Goal: Check status: Check status

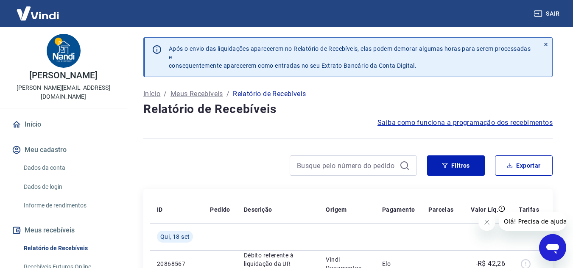
scroll to position [85, 0]
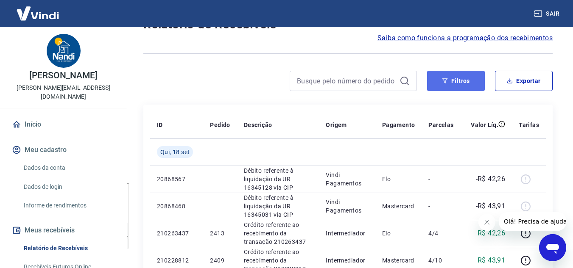
click at [450, 81] on button "Filtros" at bounding box center [456, 81] width 58 height 20
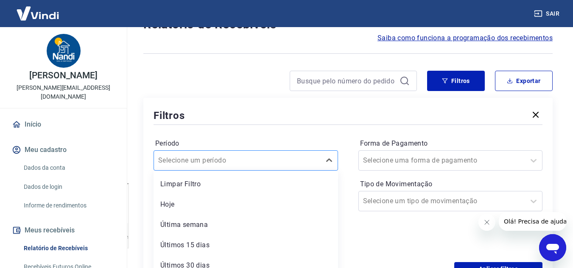
scroll to position [114, 0]
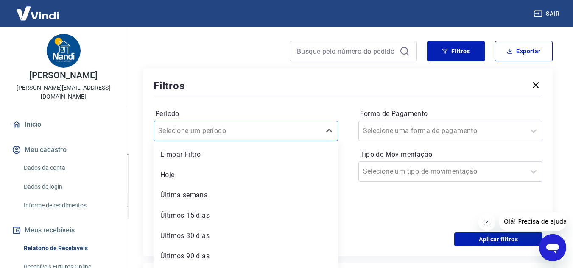
click at [284, 141] on div "option Limpar Filtro focused, 1 of 7. 7 results available. Use Up and Down to c…" at bounding box center [245, 131] width 184 height 20
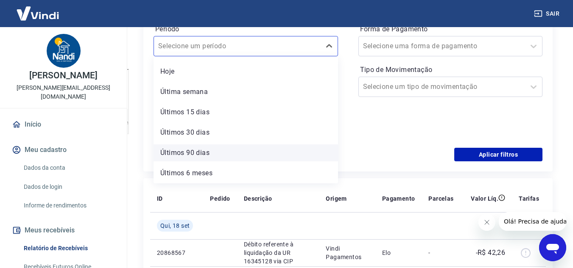
scroll to position [0, 0]
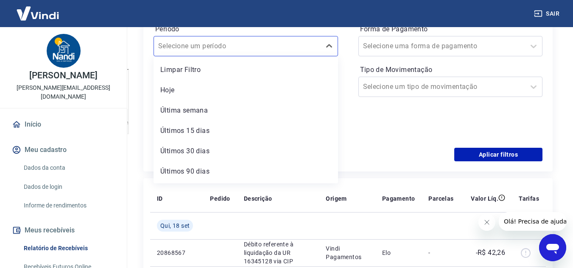
click at [368, 130] on div "Forma de Pagamento Selecione uma forma de pagamento Tipo de Movimentação Seleci…" at bounding box center [450, 79] width 184 height 115
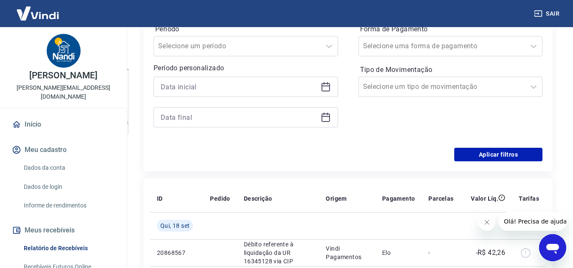
scroll to position [157, 0]
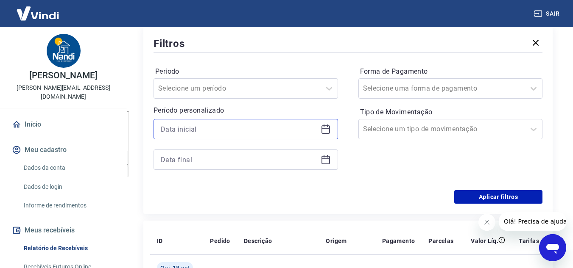
click at [188, 131] on input at bounding box center [239, 129] width 156 height 13
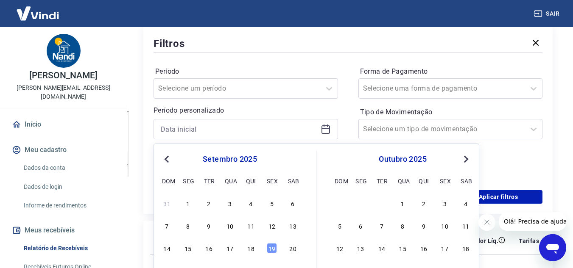
click at [167, 159] on span "Previous Month" at bounding box center [167, 159] width 0 height 10
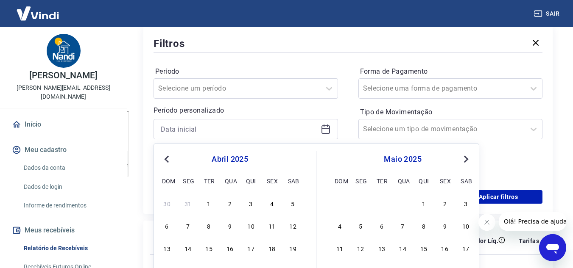
click at [167, 159] on span "Previous Month" at bounding box center [167, 159] width 0 height 10
click at [268, 205] on div "3" at bounding box center [272, 203] width 10 height 10
type input "03/01/2025"
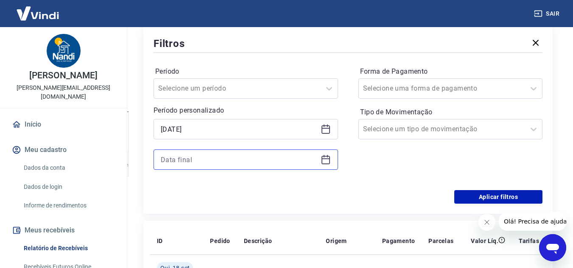
click at [189, 157] on input at bounding box center [239, 159] width 156 height 13
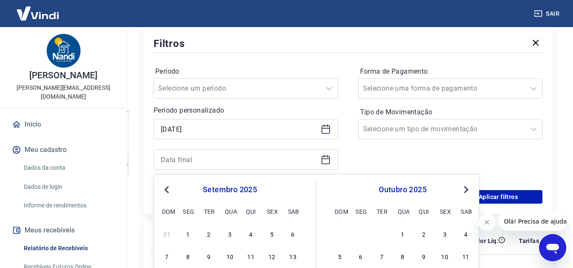
click at [166, 192] on button "Previous Month" at bounding box center [166, 190] width 10 height 10
click at [167, 192] on span "Previous Month" at bounding box center [167, 190] width 0 height 10
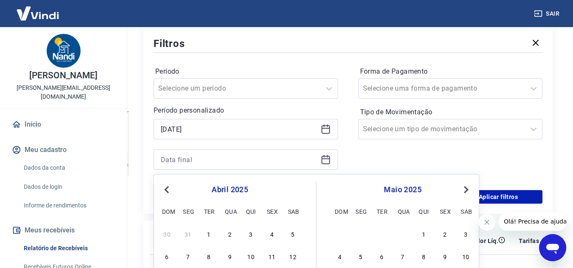
click at [167, 192] on span "Previous Month" at bounding box center [167, 190] width 0 height 10
click at [272, 236] on div "3" at bounding box center [272, 234] width 10 height 10
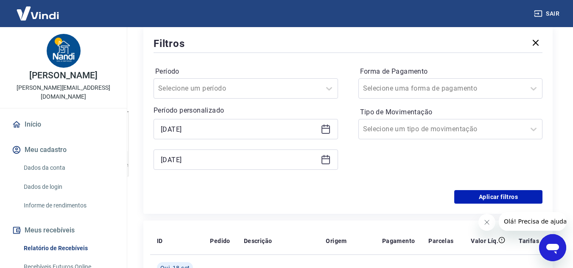
type input "03/01/2025"
click at [498, 195] on button "Aplicar filtros" at bounding box center [498, 197] width 88 height 14
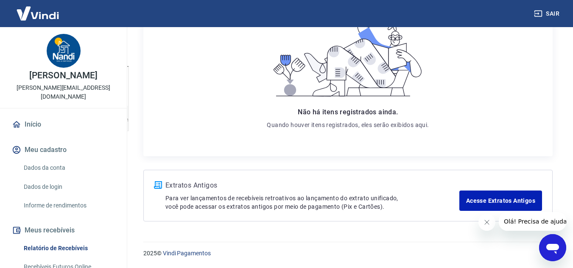
scroll to position [75, 0]
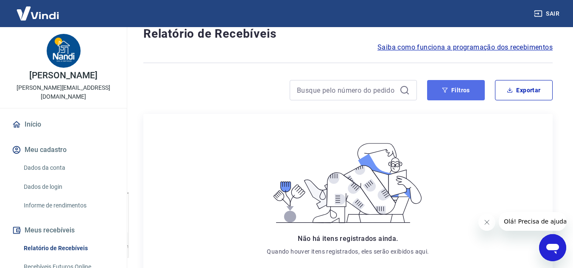
click at [453, 90] on button "Filtros" at bounding box center [456, 90] width 58 height 20
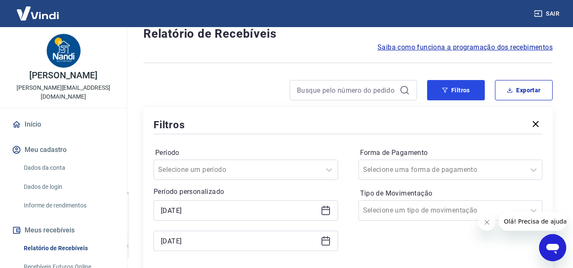
scroll to position [118, 0]
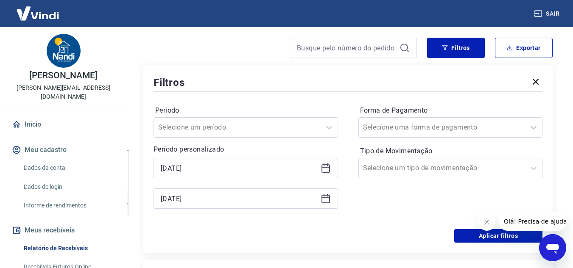
click at [328, 168] on icon at bounding box center [325, 168] width 10 height 10
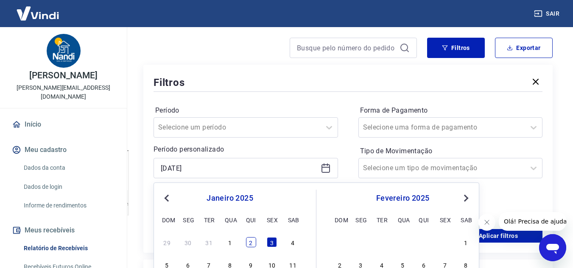
click at [250, 245] on div "2" at bounding box center [251, 242] width 10 height 10
type input "02/01/2025"
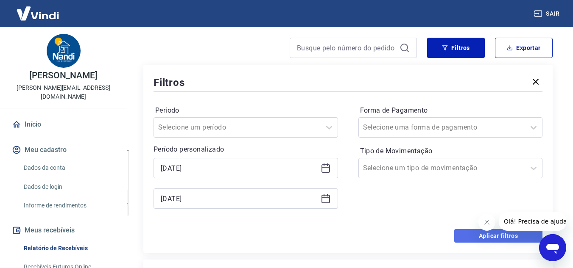
click at [472, 239] on button "Aplicar filtros" at bounding box center [498, 236] width 88 height 14
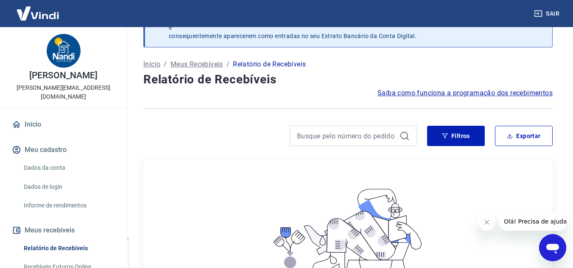
scroll to position [118, 0]
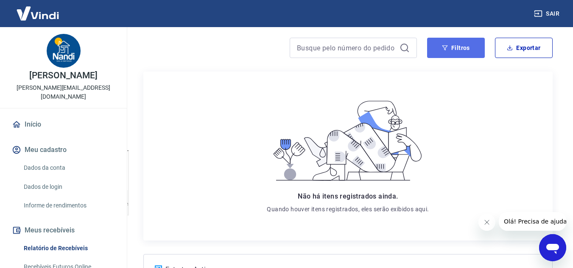
click at [456, 49] on button "Filtros" at bounding box center [456, 48] width 58 height 20
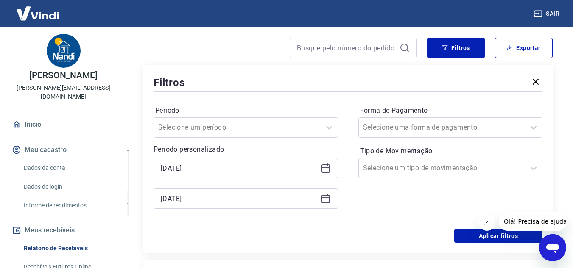
click at [324, 169] on icon at bounding box center [325, 168] width 10 height 10
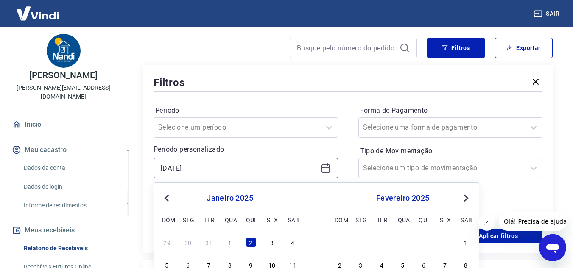
scroll to position [160, 0]
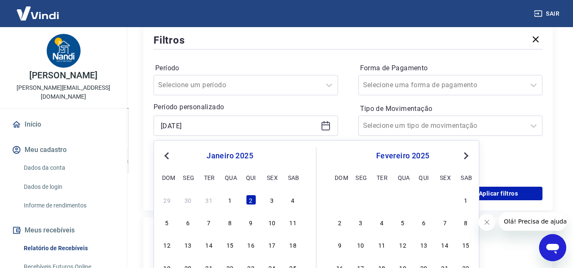
click at [167, 158] on span "Previous Month" at bounding box center [167, 156] width 0 height 10
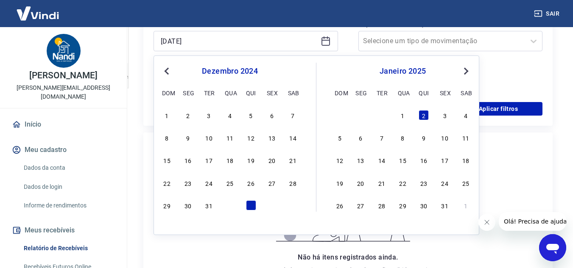
click at [265, 184] on div "22 23 24 25 26 27 28" at bounding box center [230, 183] width 138 height 12
click at [253, 185] on div "26" at bounding box center [251, 183] width 10 height 10
type input "26/12/2024"
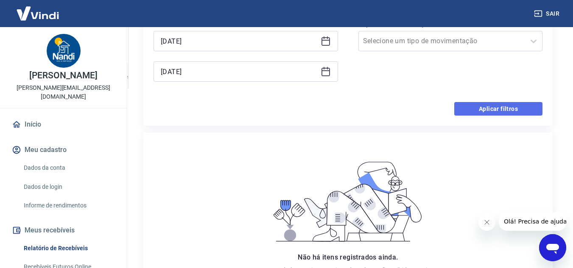
click at [497, 109] on button "Aplicar filtros" at bounding box center [498, 109] width 88 height 14
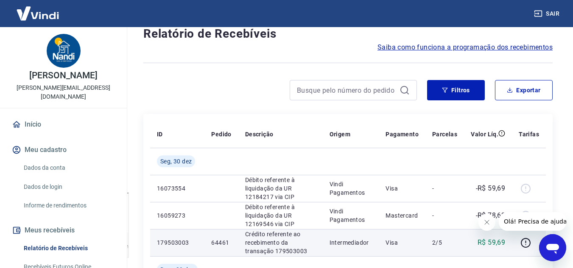
scroll to position [33, 0]
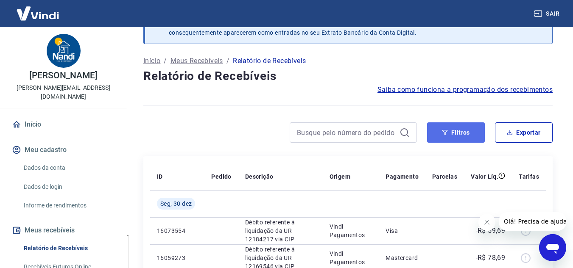
click at [458, 136] on button "Filtros" at bounding box center [456, 132] width 58 height 20
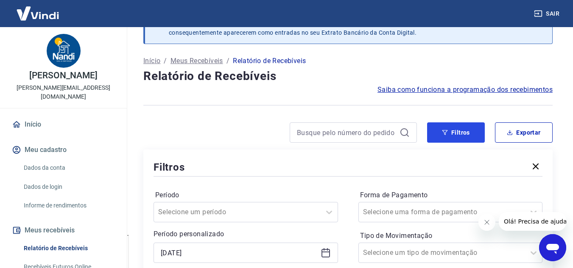
scroll to position [160, 0]
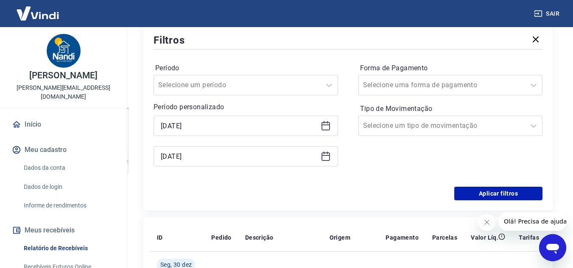
click at [330, 156] on icon at bounding box center [325, 156] width 10 height 10
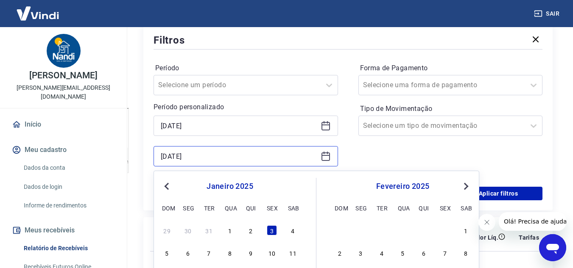
scroll to position [245, 0]
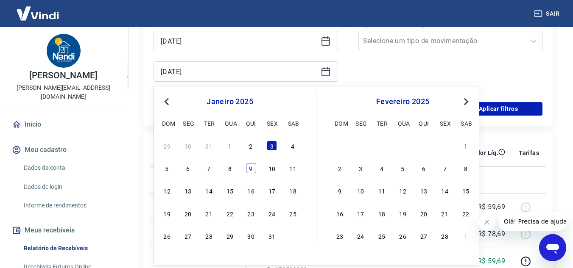
click at [250, 171] on div "9" at bounding box center [251, 168] width 10 height 10
type input "09/01/2025"
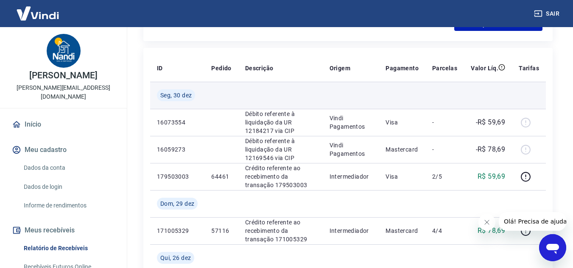
scroll to position [287, 0]
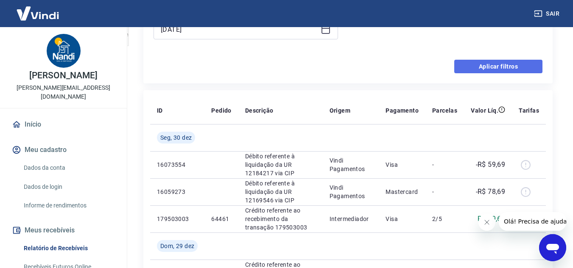
click at [497, 66] on button "Aplicar filtros" at bounding box center [498, 67] width 88 height 14
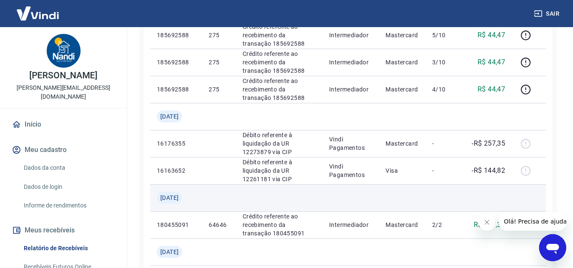
scroll to position [639, 0]
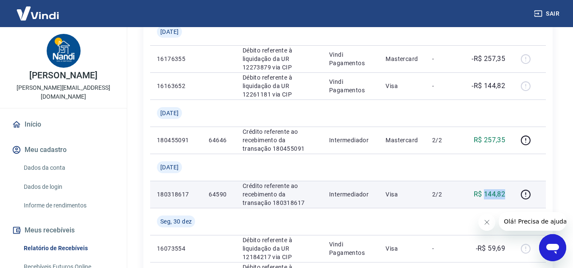
drag, startPoint x: 483, startPoint y: 196, endPoint x: 507, endPoint y: 193, distance: 23.9
click at [507, 193] on td "R$ 144,82" at bounding box center [488, 194] width 48 height 27
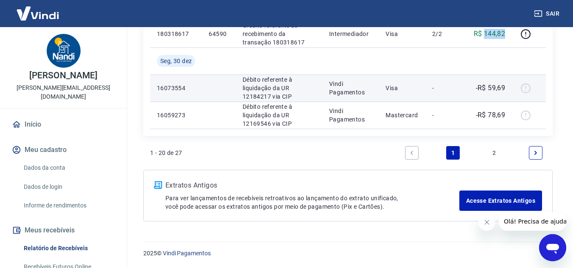
scroll to position [630, 0]
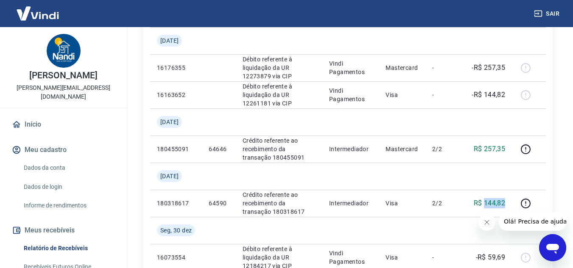
drag, startPoint x: 28, startPoint y: 117, endPoint x: 122, endPoint y: 119, distance: 94.5
click at [28, 117] on link "Início" at bounding box center [63, 124] width 106 height 19
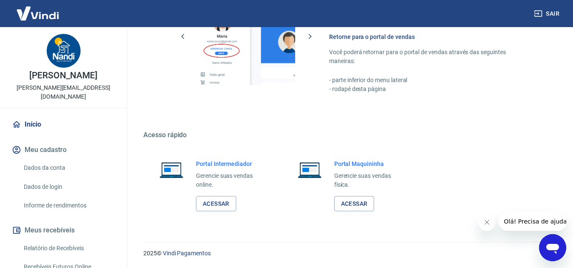
scroll to position [427, 0]
click at [213, 205] on link "Acessar" at bounding box center [216, 204] width 40 height 16
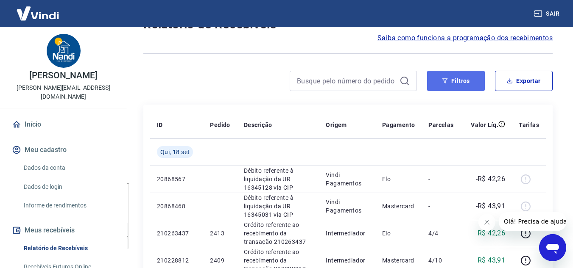
click at [458, 82] on button "Filtros" at bounding box center [456, 81] width 58 height 20
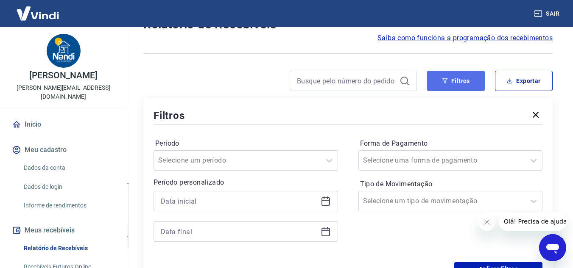
scroll to position [212, 0]
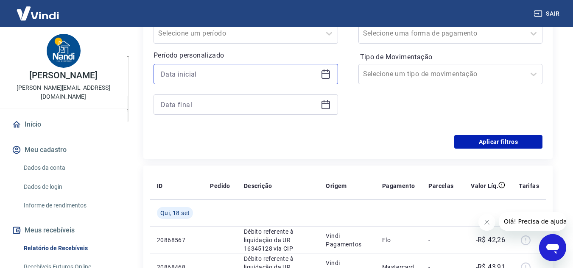
click at [222, 70] on input at bounding box center [239, 74] width 156 height 13
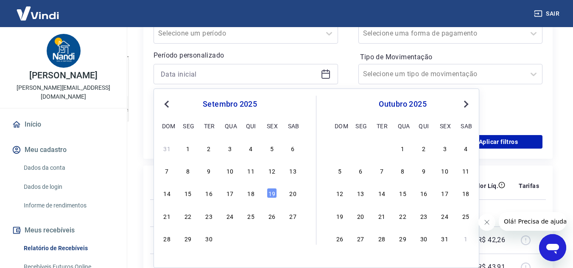
click at [167, 103] on span "Previous Month" at bounding box center [167, 104] width 0 height 10
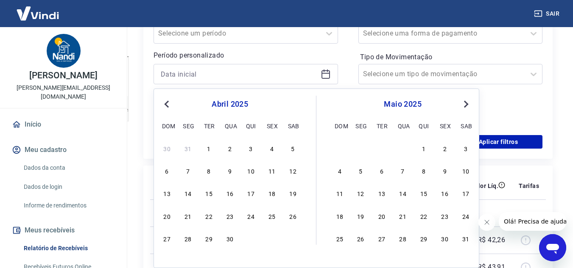
click at [167, 103] on span "Previous Month" at bounding box center [167, 104] width 0 height 10
click at [226, 150] on div "1" at bounding box center [230, 148] width 10 height 10
type input "01/01/2025"
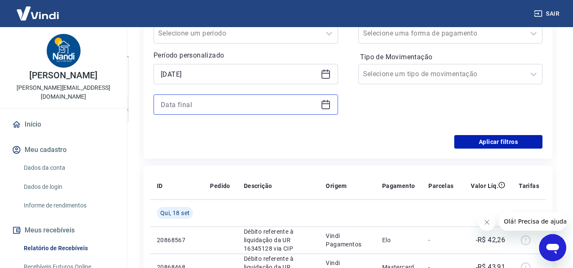
click at [230, 108] on input at bounding box center [239, 104] width 156 height 13
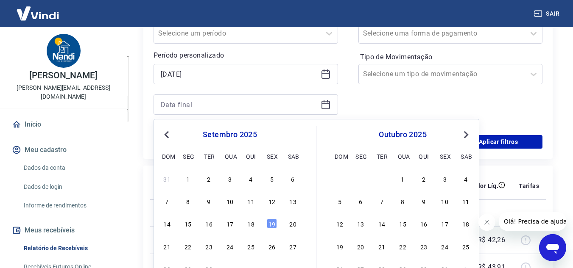
click at [167, 135] on span "Previous Month" at bounding box center [167, 135] width 0 height 10
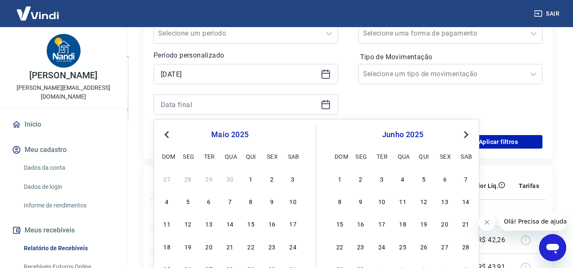
click at [167, 135] on span "Previous Month" at bounding box center [167, 135] width 0 height 10
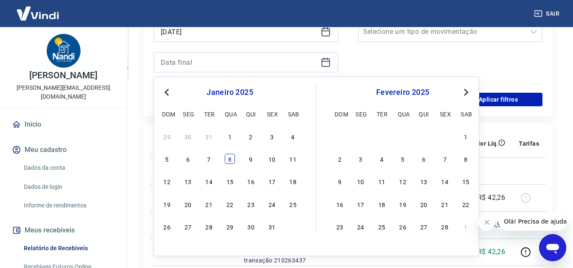
click at [230, 160] on div "8" at bounding box center [230, 159] width 10 height 10
type input "08/01/2025"
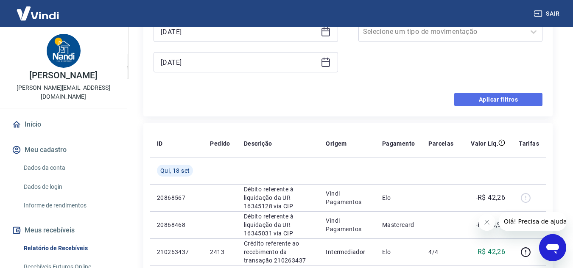
click at [502, 99] on button "Aplicar filtros" at bounding box center [498, 100] width 88 height 14
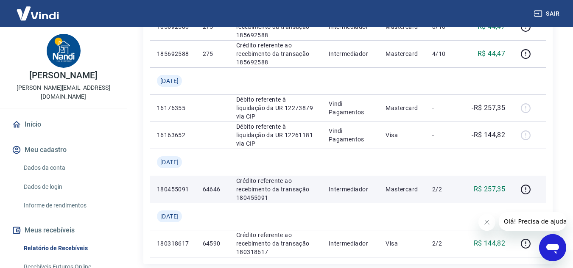
scroll to position [551, 0]
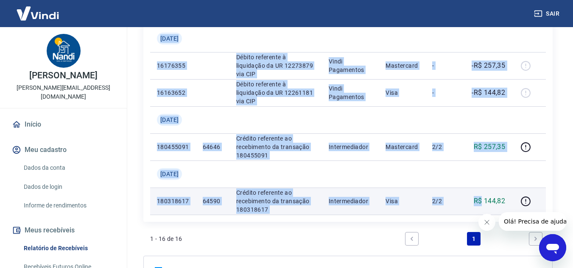
drag, startPoint x: 482, startPoint y: 200, endPoint x: 517, endPoint y: 199, distance: 35.2
click at [517, 199] on tr "180318617 64590 Crédito referente ao recebimento da transação 180318617 Interme…" at bounding box center [347, 201] width 395 height 27
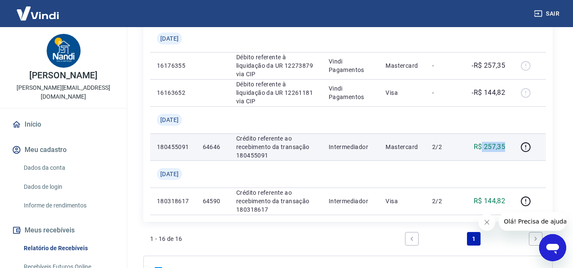
drag, startPoint x: 481, startPoint y: 147, endPoint x: 509, endPoint y: 147, distance: 28.4
click at [506, 147] on td "R$ 257,35" at bounding box center [488, 147] width 48 height 27
